Goal: Task Accomplishment & Management: Complete application form

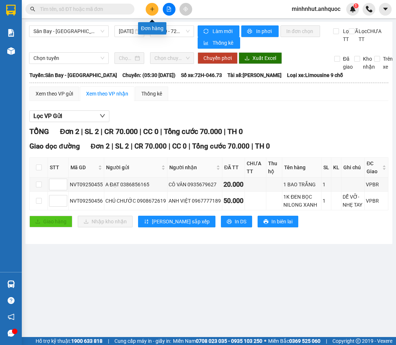
click at [150, 9] on icon "plus" at bounding box center [152, 9] width 5 height 5
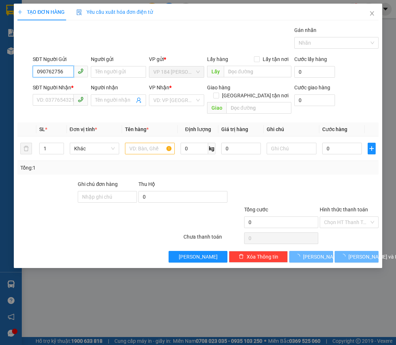
type input "0907627564"
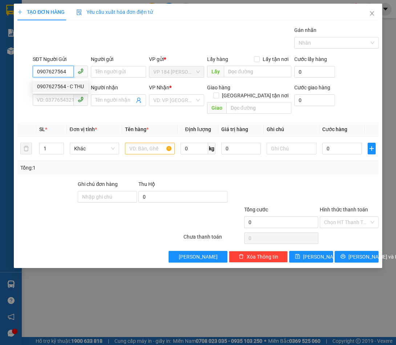
click at [65, 88] on div "0907627564 - C THU" at bounding box center [60, 87] width 47 height 8
type input "C THU"
type input "0906747836"
type input "A PHƯỚC"
type input "VPVT"
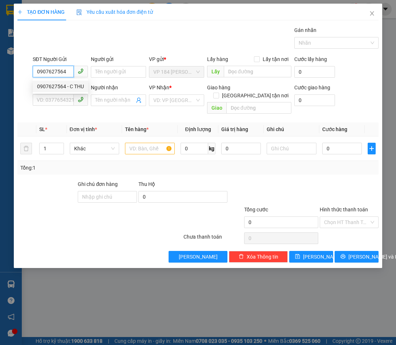
type input "TM 4/5 VP 184 HẢO"
type input "30.000"
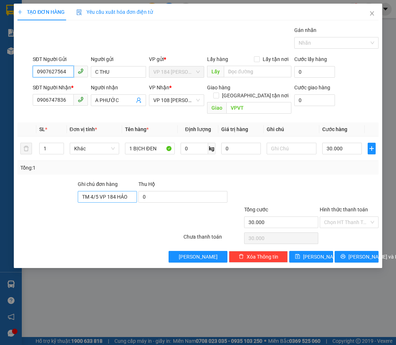
type input "0907627564"
drag, startPoint x: 82, startPoint y: 189, endPoint x: 159, endPoint y: 195, distance: 76.6
click at [159, 195] on div "Ghi chú đơn hàng TM 4/5 VP 184 HẢO Thu Hộ 0" at bounding box center [198, 192] width 363 height 25
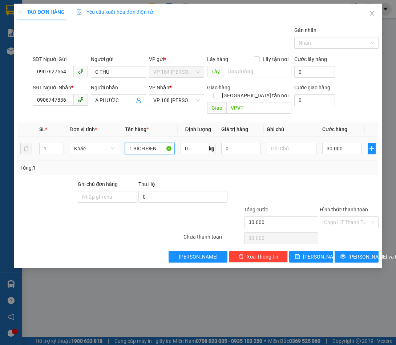
drag, startPoint x: 161, startPoint y: 143, endPoint x: 106, endPoint y: 150, distance: 55.3
click at [106, 150] on tr "1 Khác 1 BỊCH ĐEN 0 kg 0 30.000" at bounding box center [197, 149] width 361 height 24
type input "1T XỐP VÀNG"
click at [355, 217] on input "Hình thức thanh toán" at bounding box center [346, 222] width 45 height 11
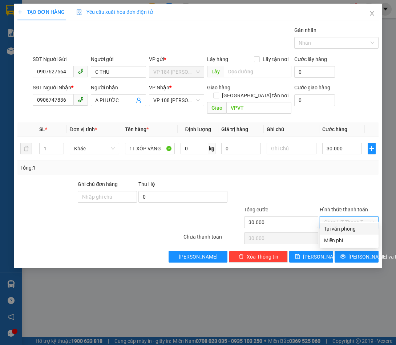
click at [344, 229] on div "Tại văn phòng" at bounding box center [349, 229] width 50 height 8
type input "0"
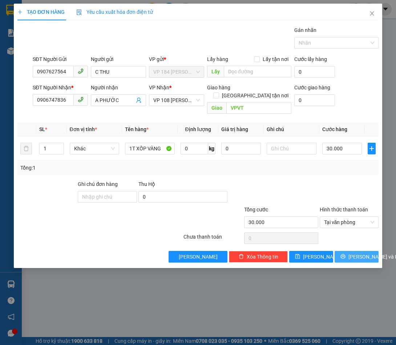
click at [352, 253] on span "[PERSON_NAME] và In" at bounding box center [374, 257] width 51 height 8
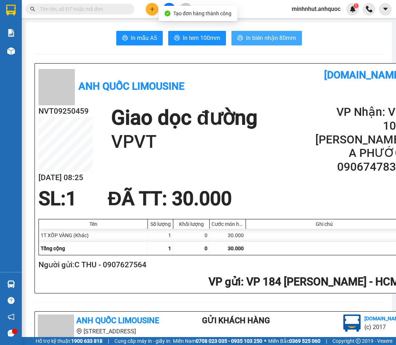
click at [271, 40] on span "In biên nhận 80mm" at bounding box center [271, 37] width 50 height 9
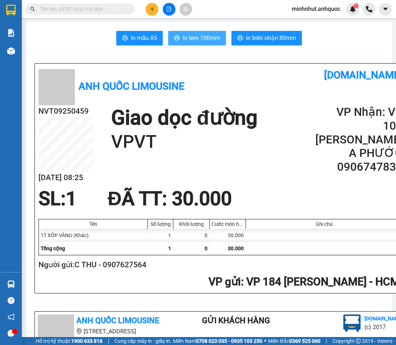
click at [183, 41] on span "In tem 100mm" at bounding box center [201, 37] width 37 height 9
